Goal: Information Seeking & Learning: Learn about a topic

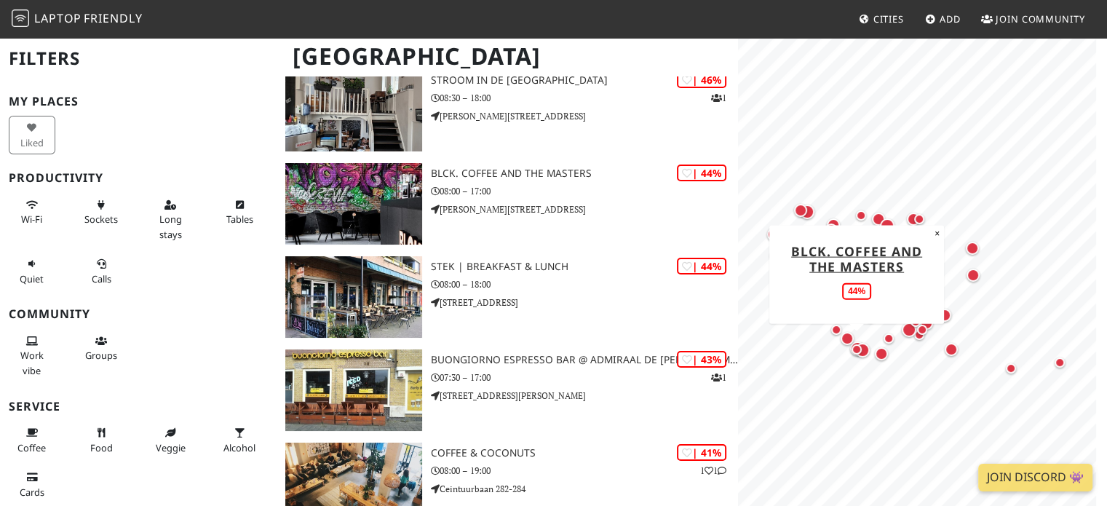
scroll to position [5457, 0]
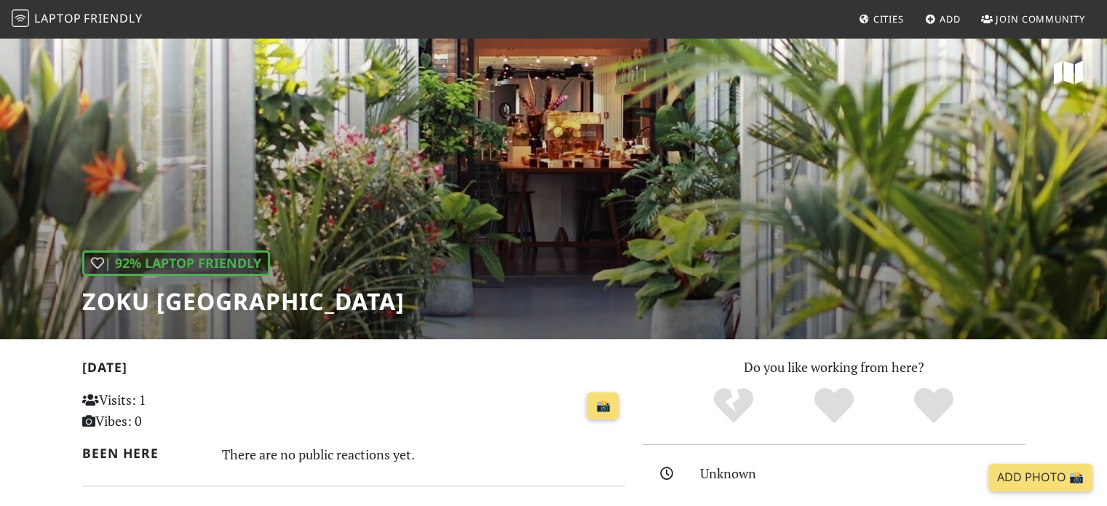
click at [313, 163] on div "| 92% Laptop Friendly Zoku Amsterdam" at bounding box center [553, 187] width 1107 height 303
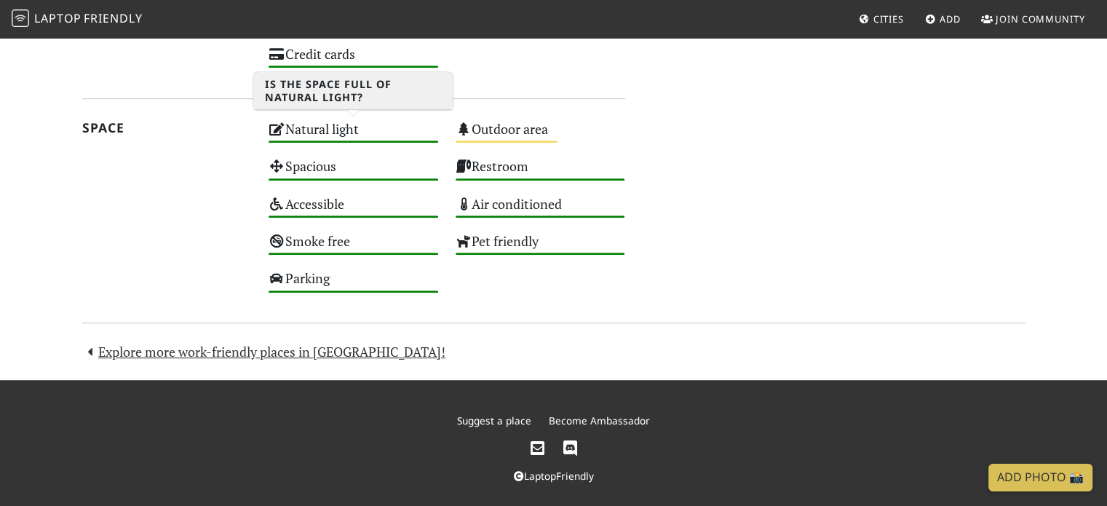
scroll to position [867, 0]
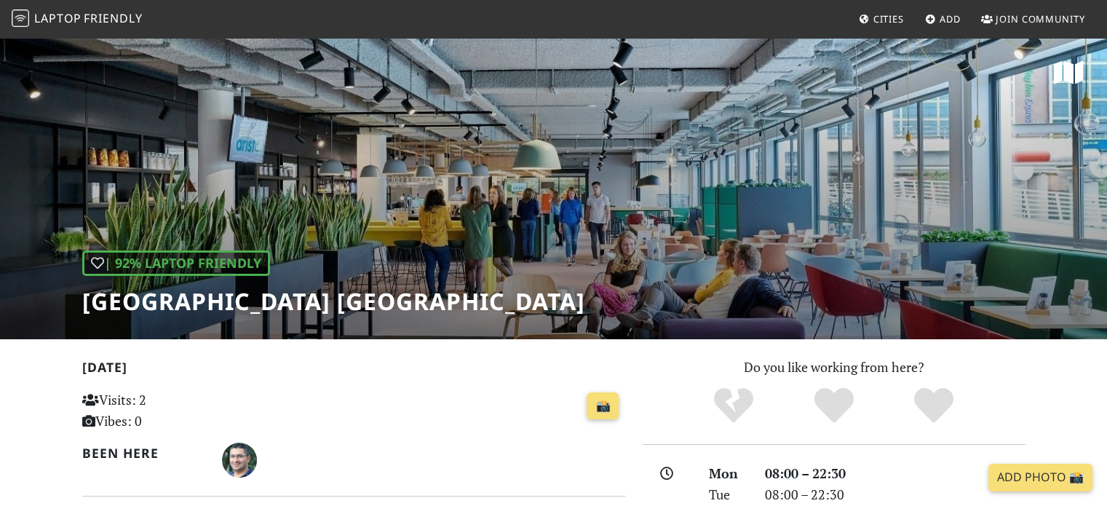
click at [582, 183] on div "| 92% Laptop Friendly Aristo Meeting Center Amsterdam" at bounding box center [553, 187] width 1107 height 303
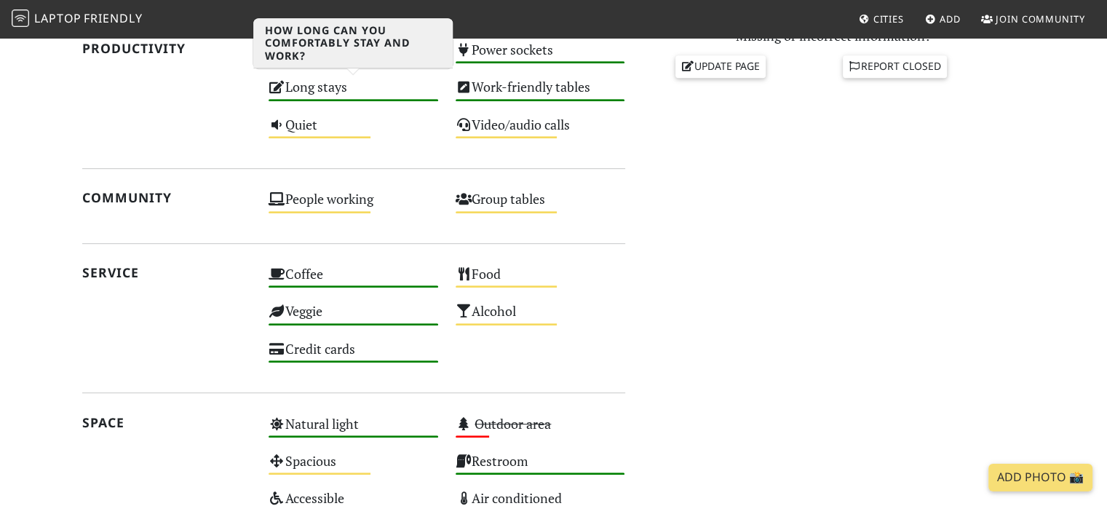
scroll to position [728, 0]
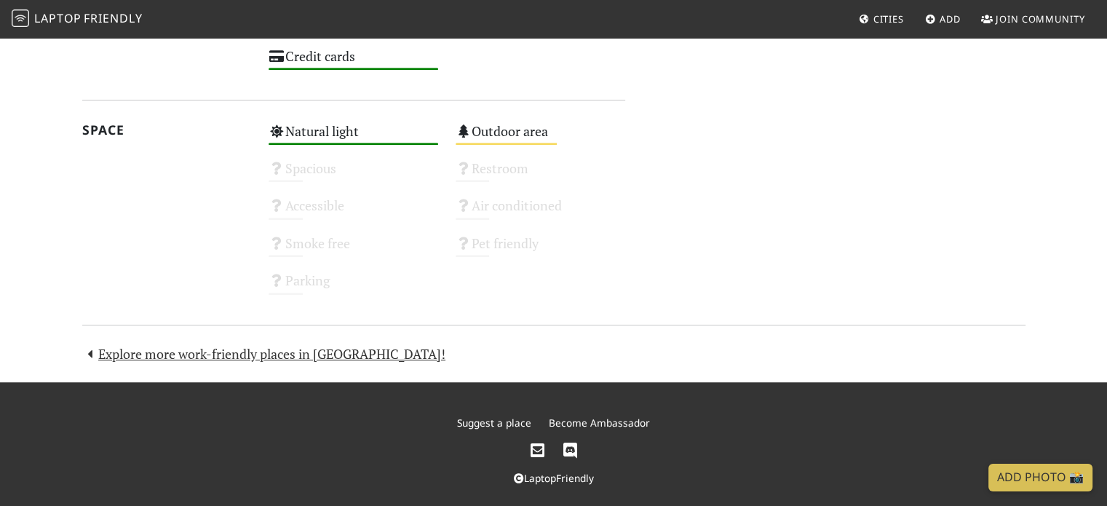
scroll to position [879, 0]
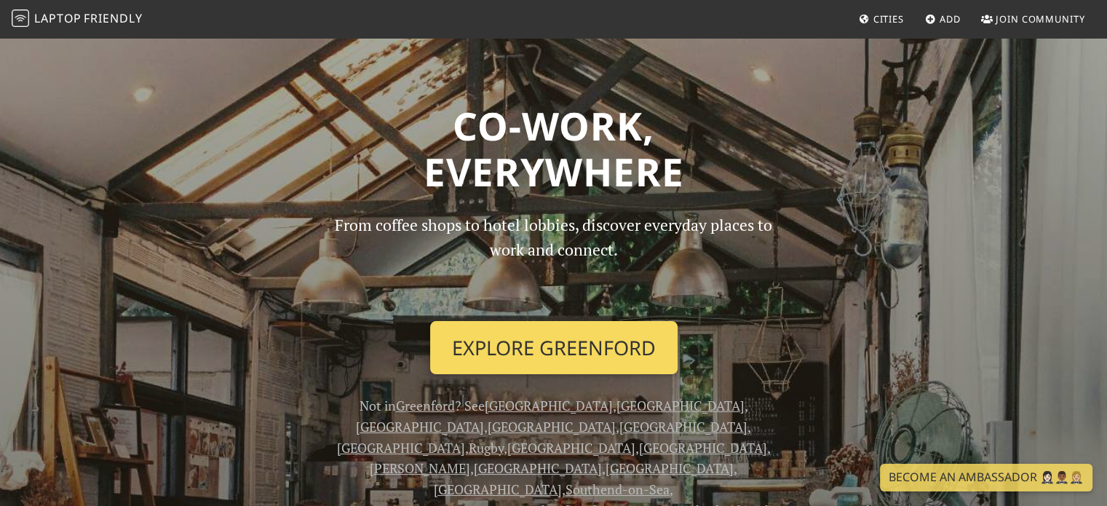
scroll to position [73, 0]
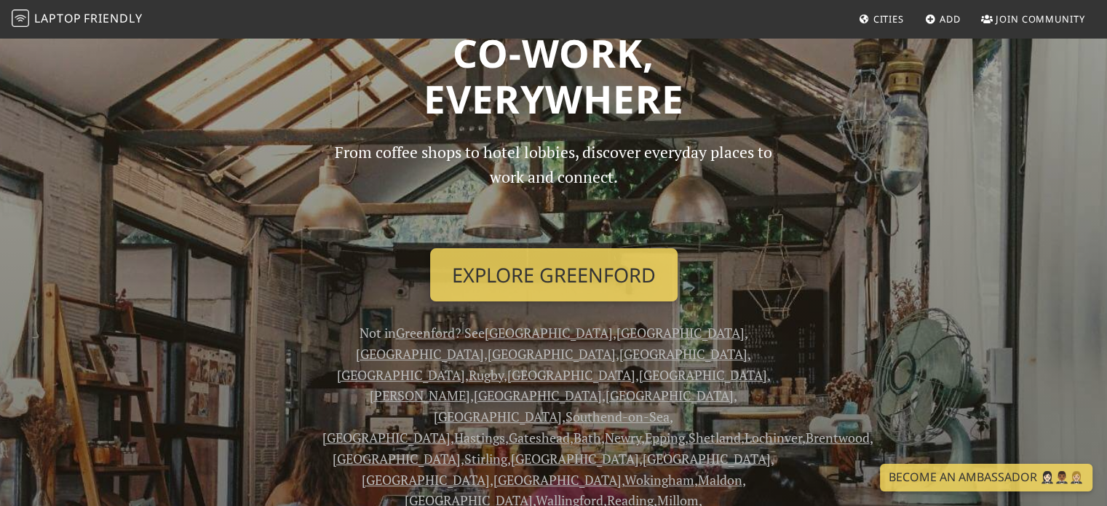
click at [405, 330] on link "Greenford" at bounding box center [425, 332] width 59 height 17
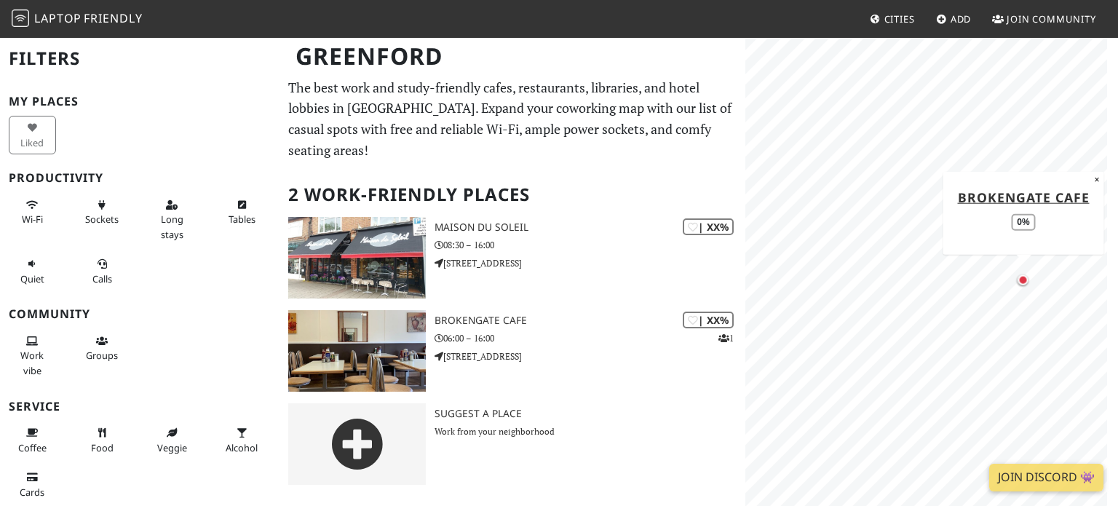
click at [1015, 321] on div "MapLibre | Protomaps © OpenStreetMap [GEOGRAPHIC_DATA] 0% ×" at bounding box center [931, 289] width 373 height 506
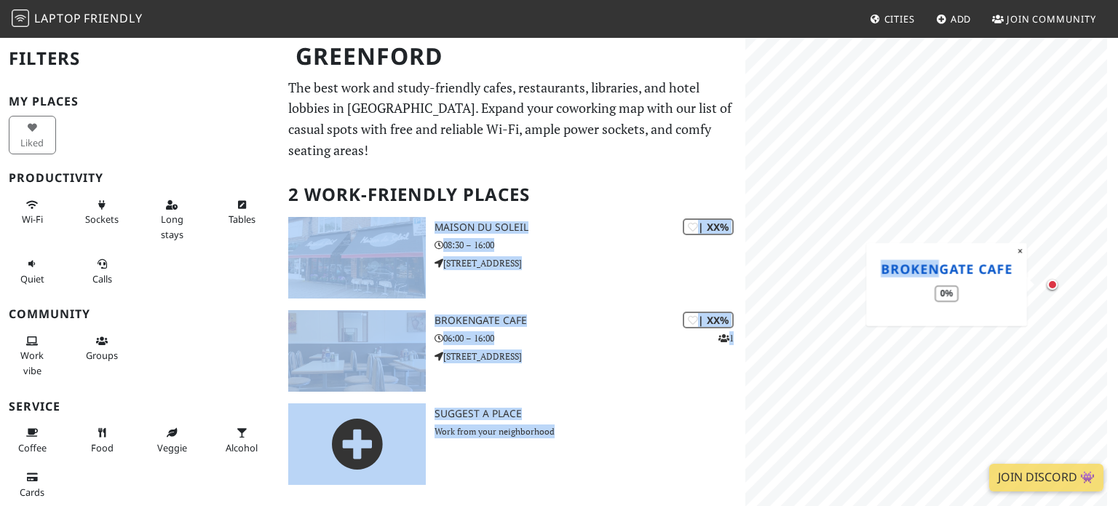
drag, startPoint x: 744, startPoint y: 183, endPoint x: 942, endPoint y: 264, distance: 214.0
click at [942, 264] on div "Greenford Filters My Places Liked Productivity Wi-Fi Sockets Long stays Tables …" at bounding box center [559, 266] width 1118 height 460
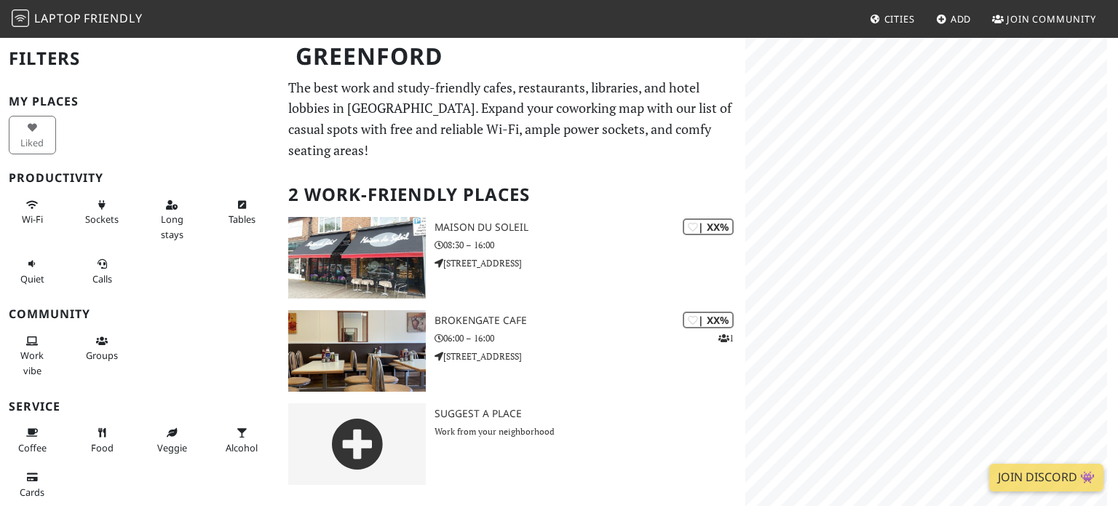
click at [170, 100] on h3 "My Places" at bounding box center [140, 102] width 262 height 14
click at [50, 21] on span "Laptop" at bounding box center [57, 18] width 47 height 16
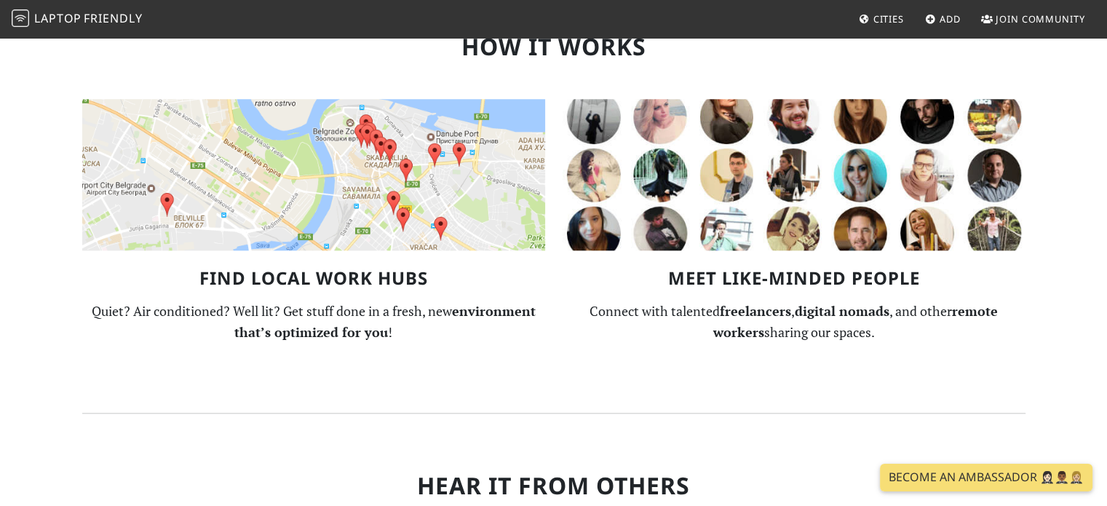
scroll to position [1601, 0]
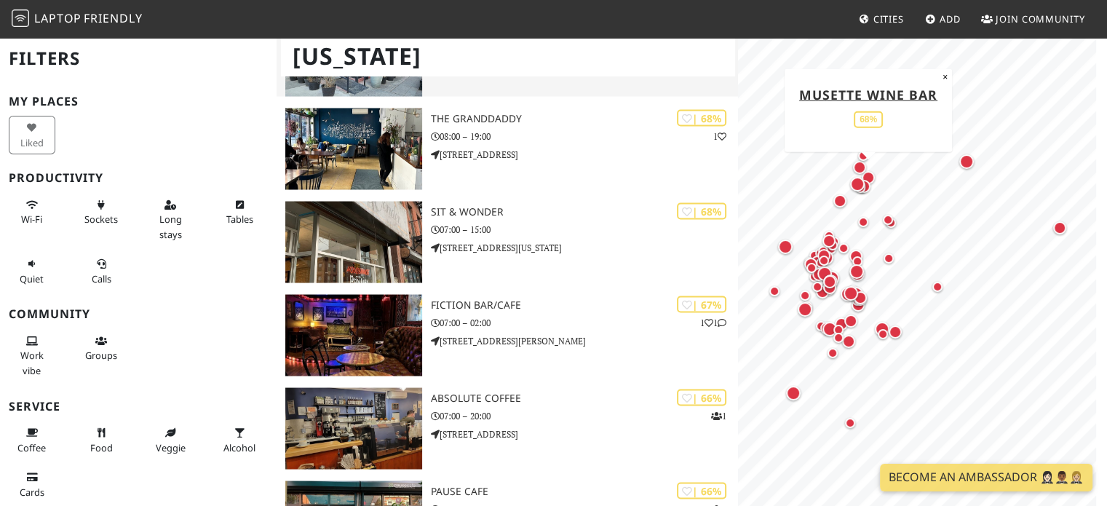
scroll to position [2765, 0]
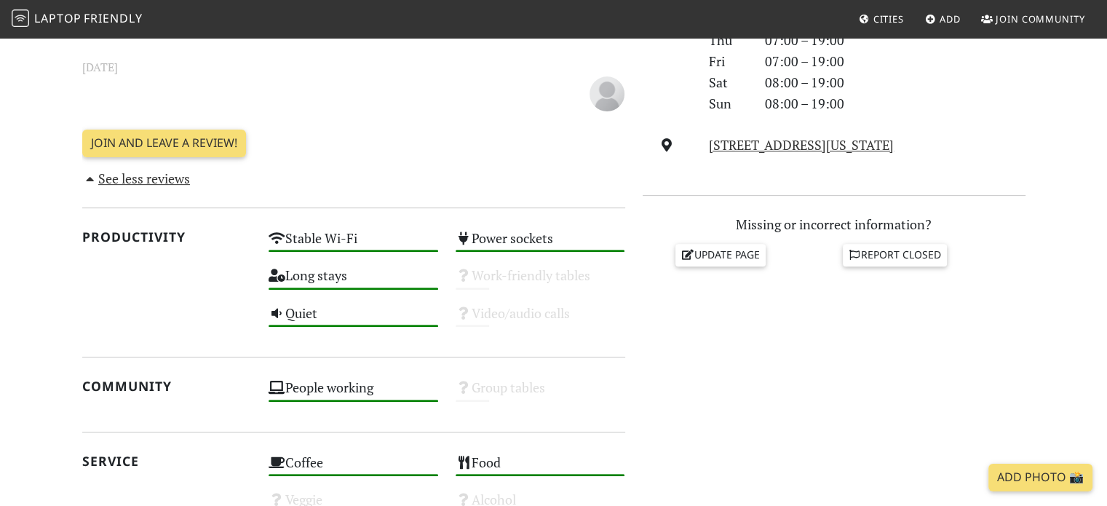
scroll to position [582, 0]
